Goal: Navigation & Orientation: Find specific page/section

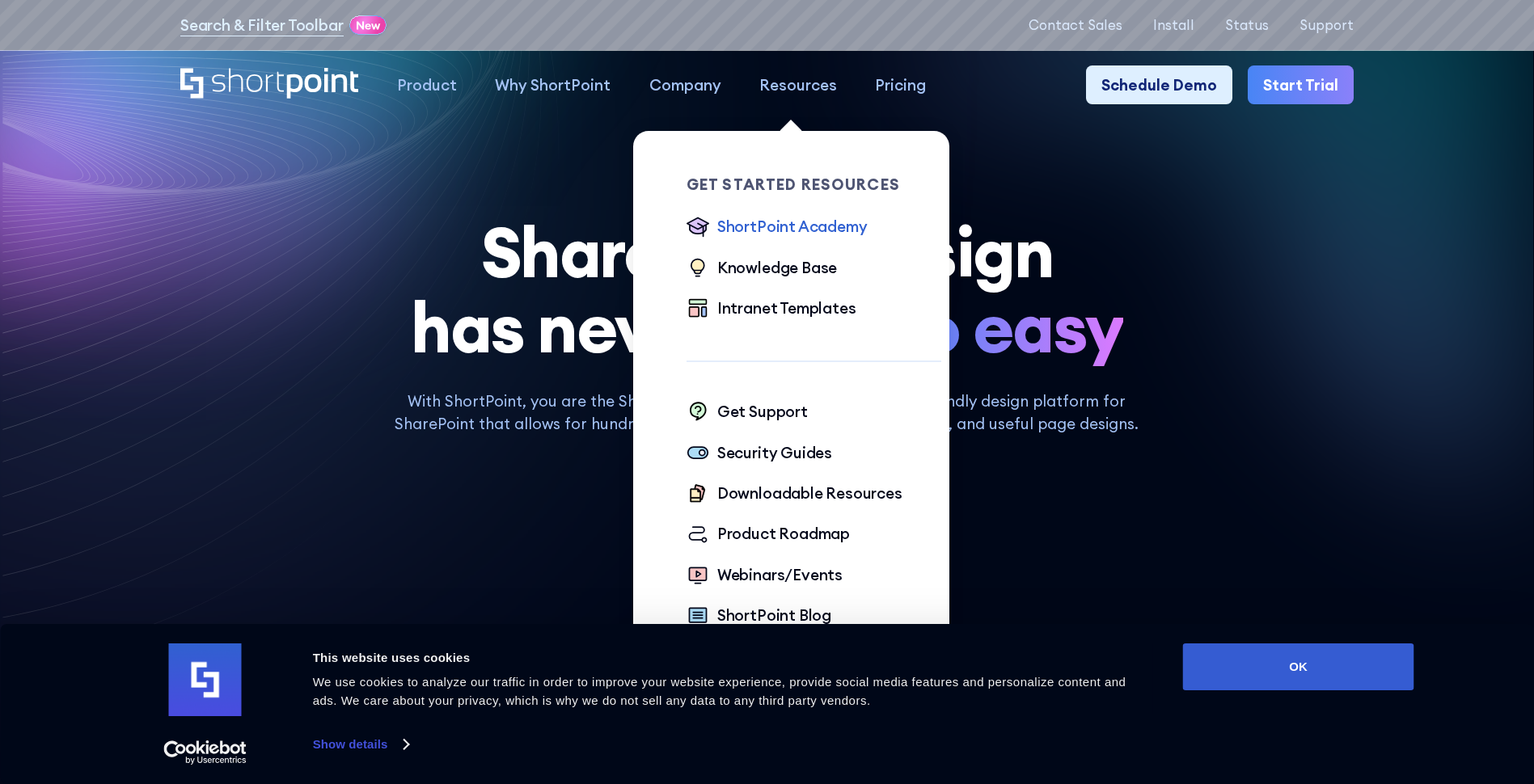
click at [770, 225] on div "ShortPoint Academy" at bounding box center [792, 226] width 150 height 22
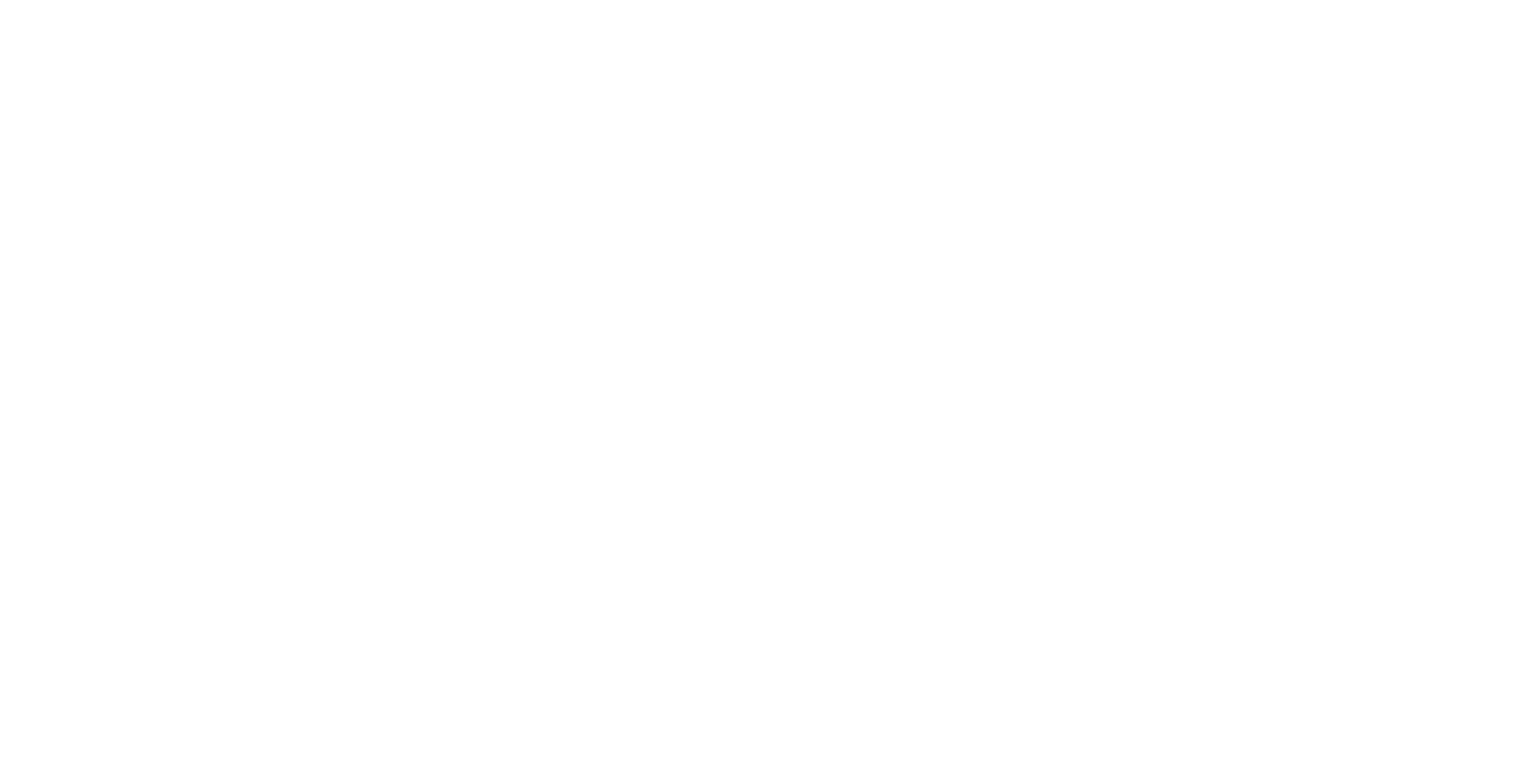
scroll to position [7, 0]
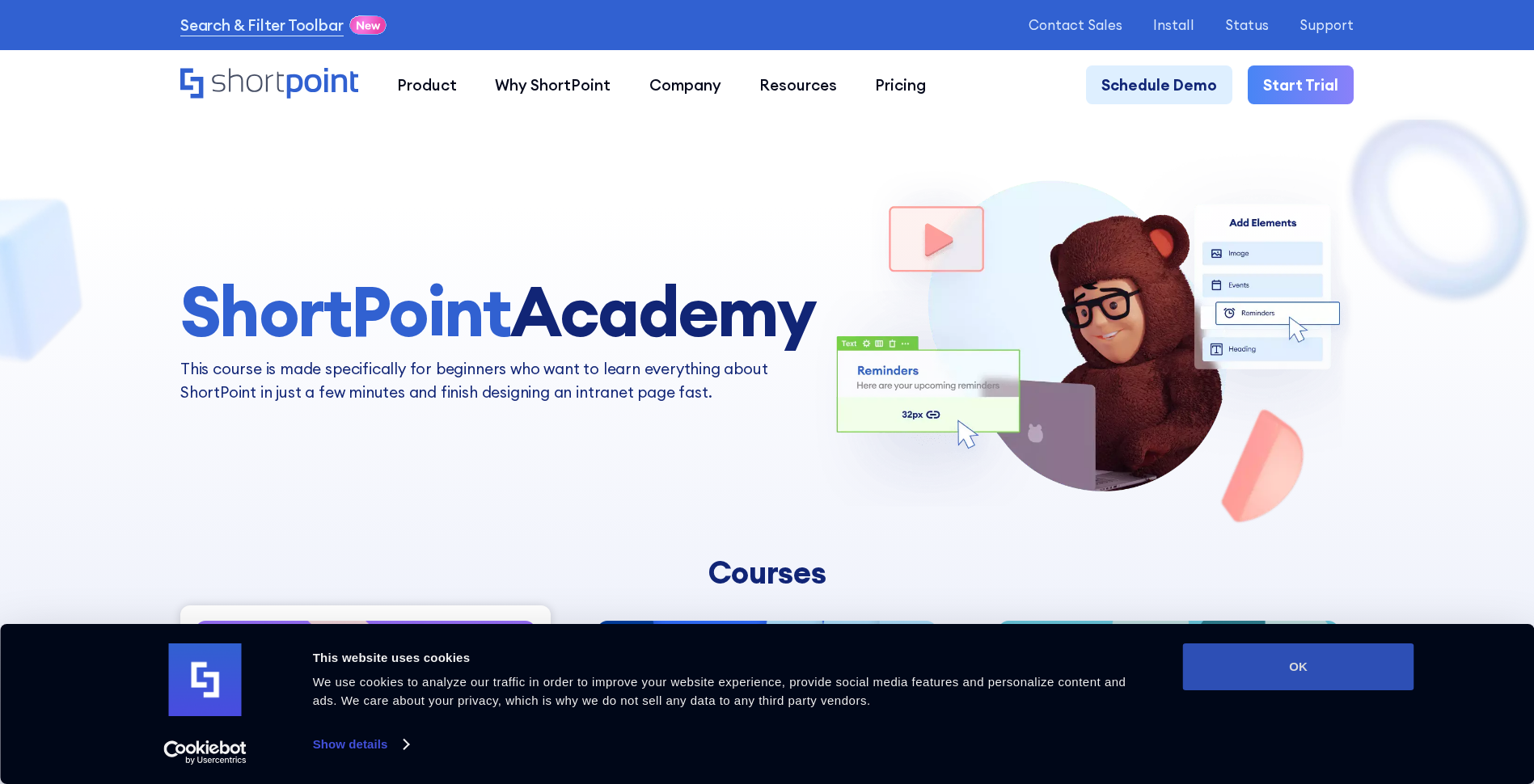
click at [1364, 681] on button "OK" at bounding box center [1299, 667] width 231 height 47
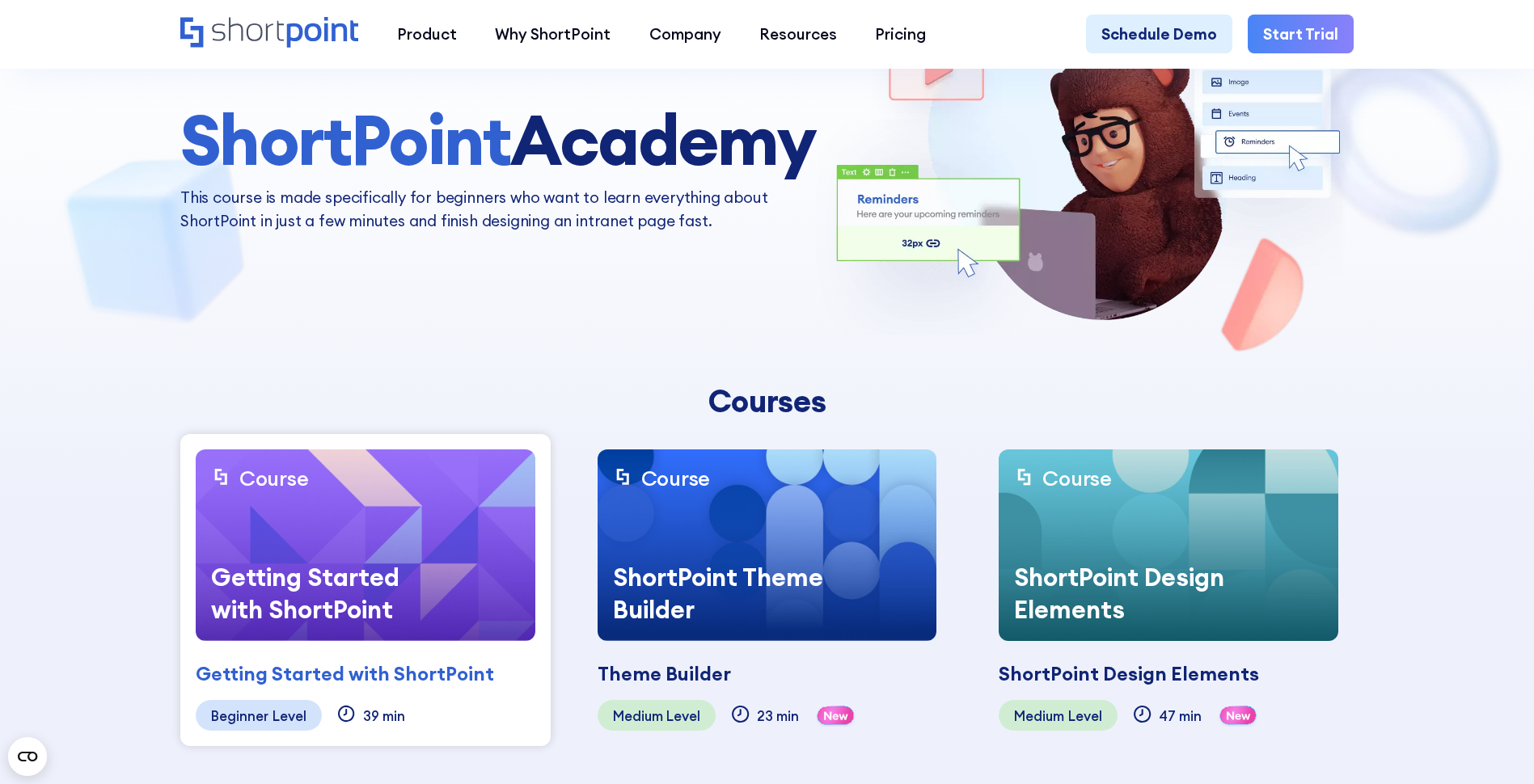
scroll to position [243, 0]
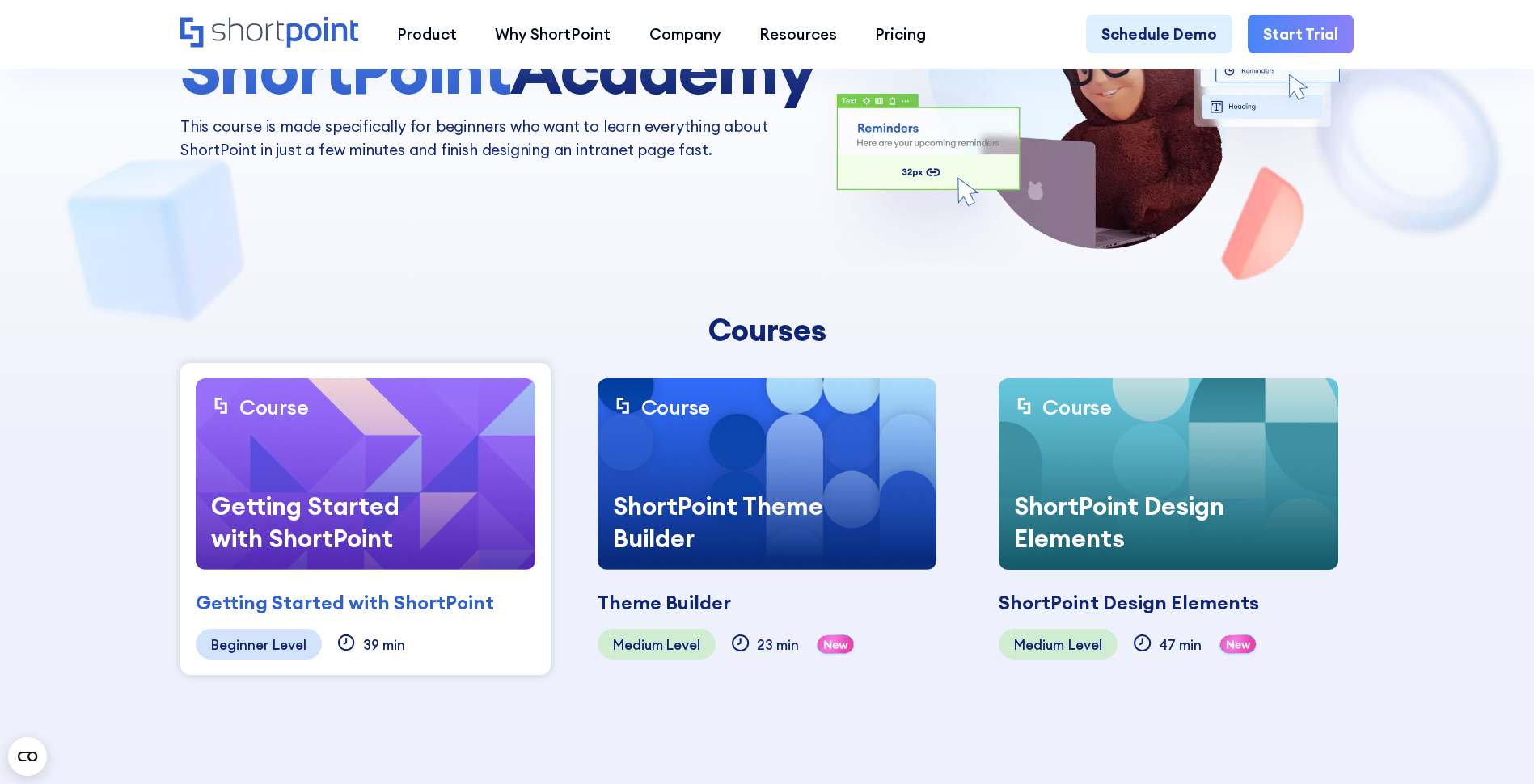
click at [404, 459] on img at bounding box center [365, 473] width 340 height 192
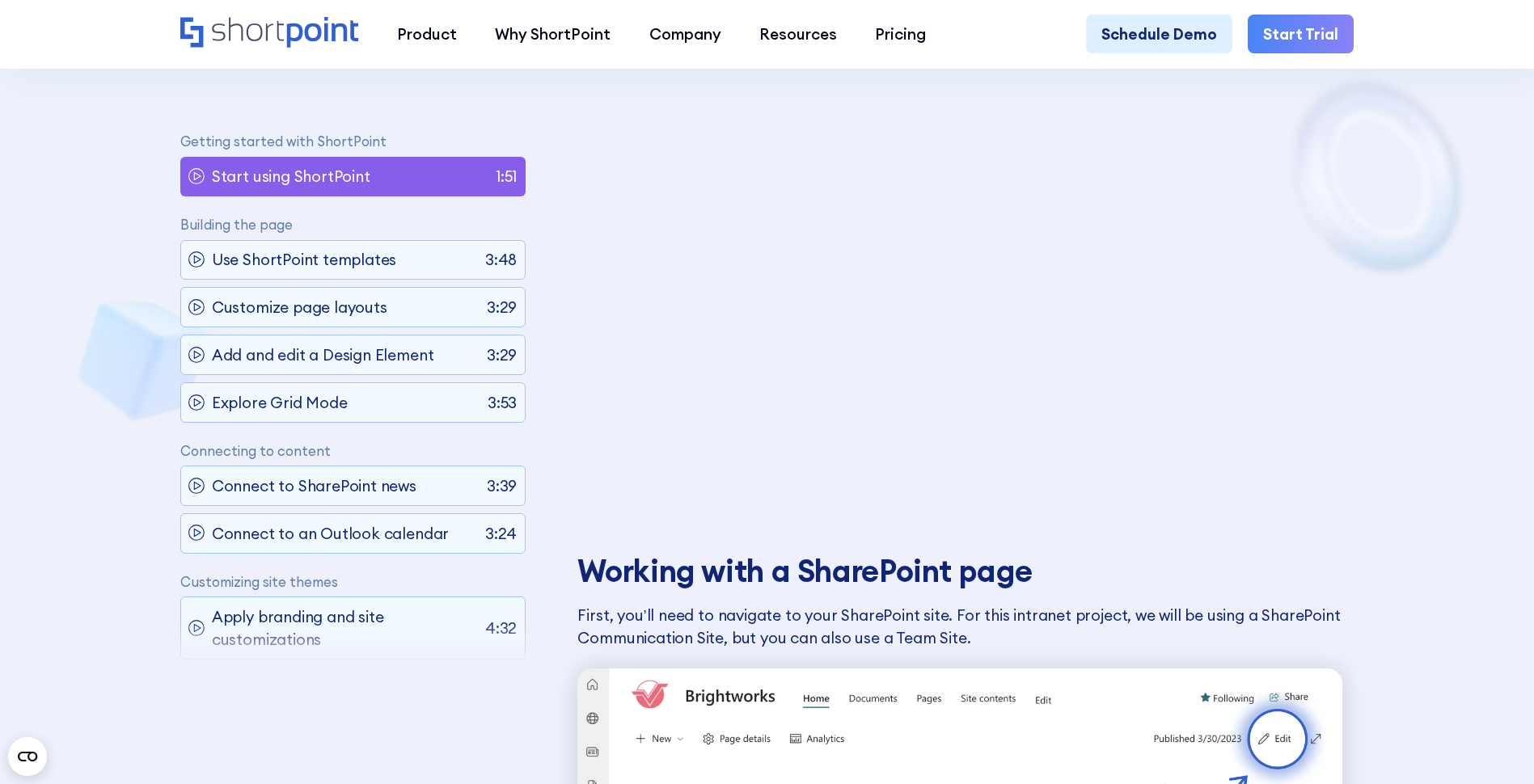
scroll to position [970, 0]
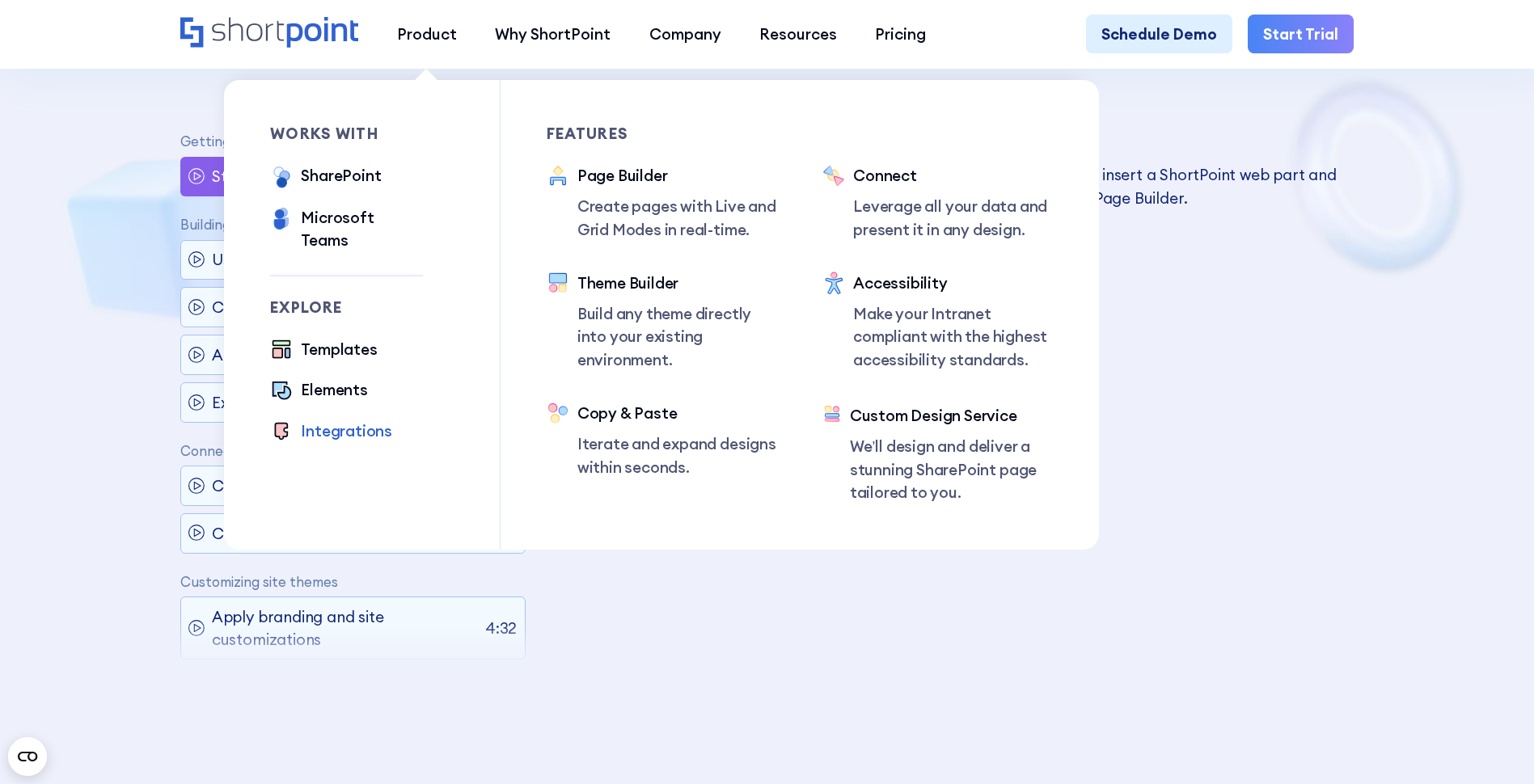
click at [341, 419] on div "Integrations" at bounding box center [347, 430] width 91 height 22
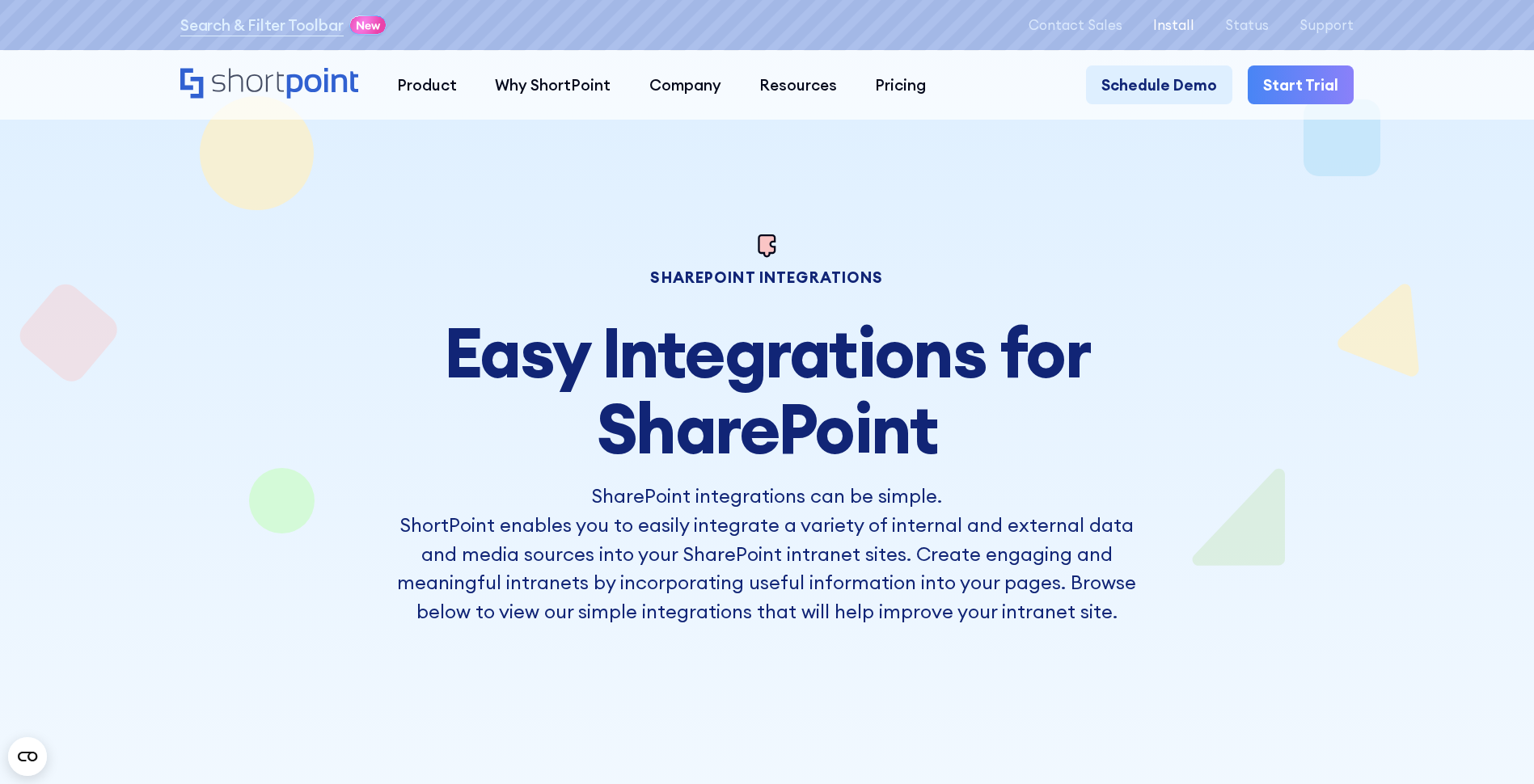
click at [1182, 27] on p "Install" at bounding box center [1174, 24] width 42 height 15
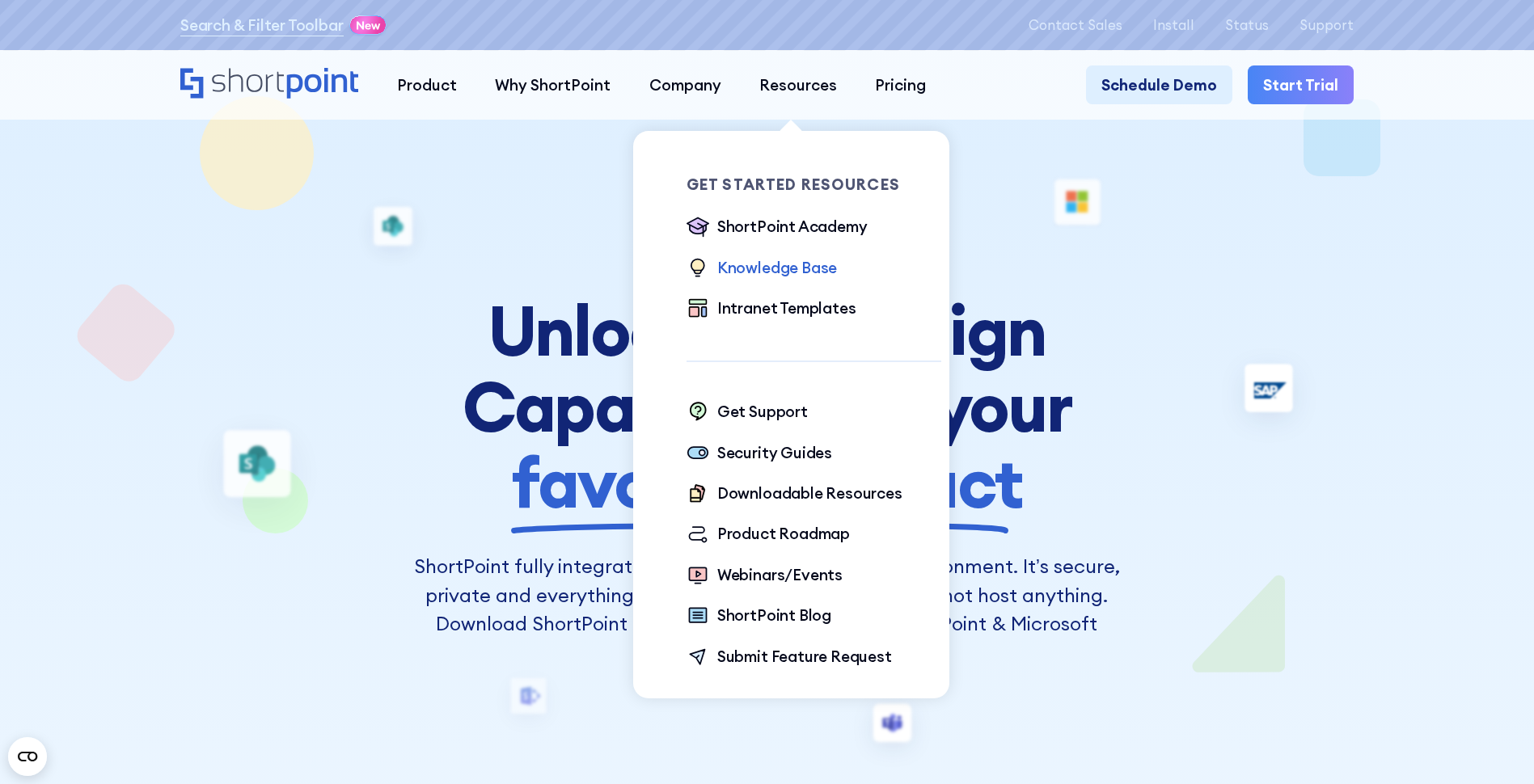
click at [778, 271] on div "Knowledge Base" at bounding box center [777, 267] width 120 height 22
